Goal: Answer question/provide support: Share knowledge or assist other users

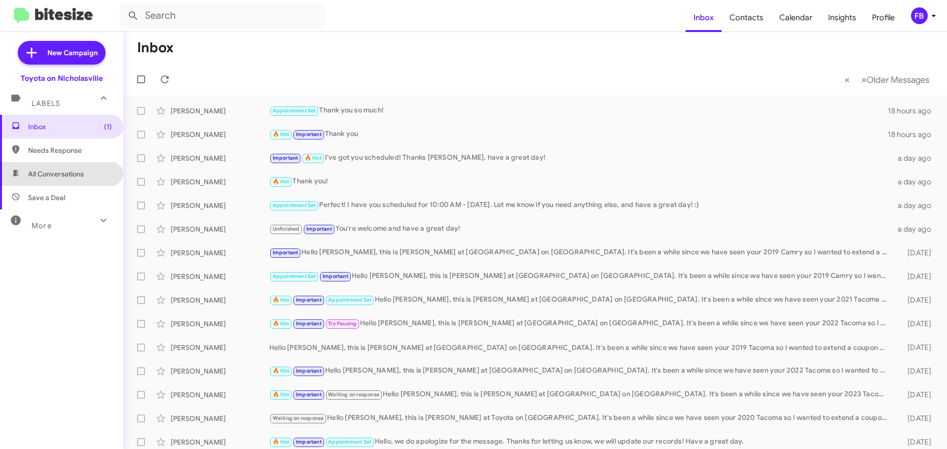
click at [73, 180] on span "All Conversations" at bounding box center [61, 174] width 123 height 24
type input "in:all-conversations"
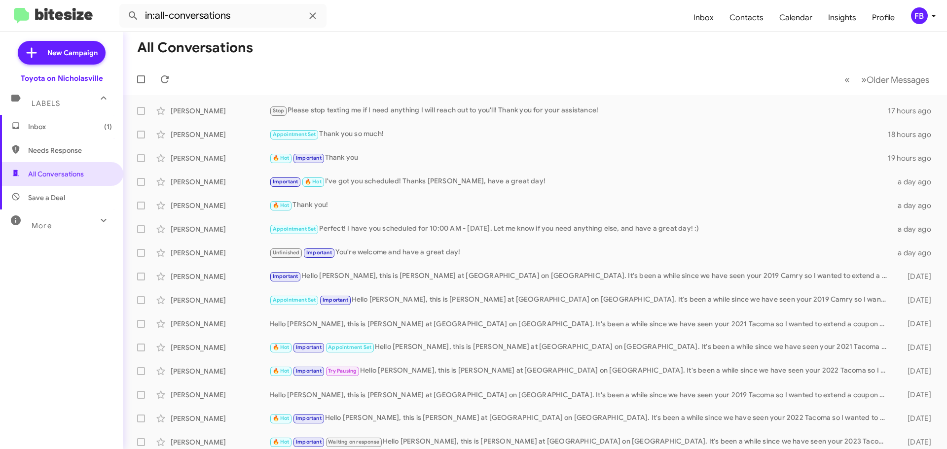
click at [104, 125] on span "(1)" at bounding box center [108, 127] width 8 height 10
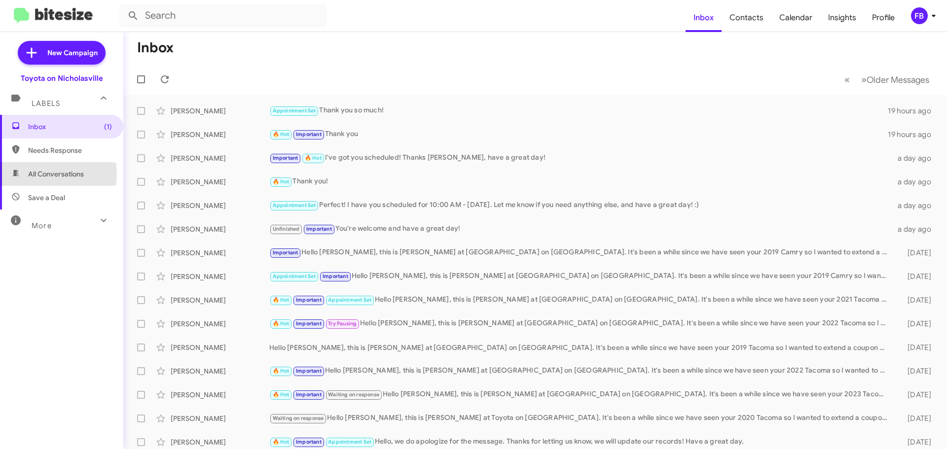
click at [31, 174] on span "All Conversations" at bounding box center [56, 174] width 56 height 10
type input "in:all-conversations"
